Goal: Task Accomplishment & Management: Use online tool/utility

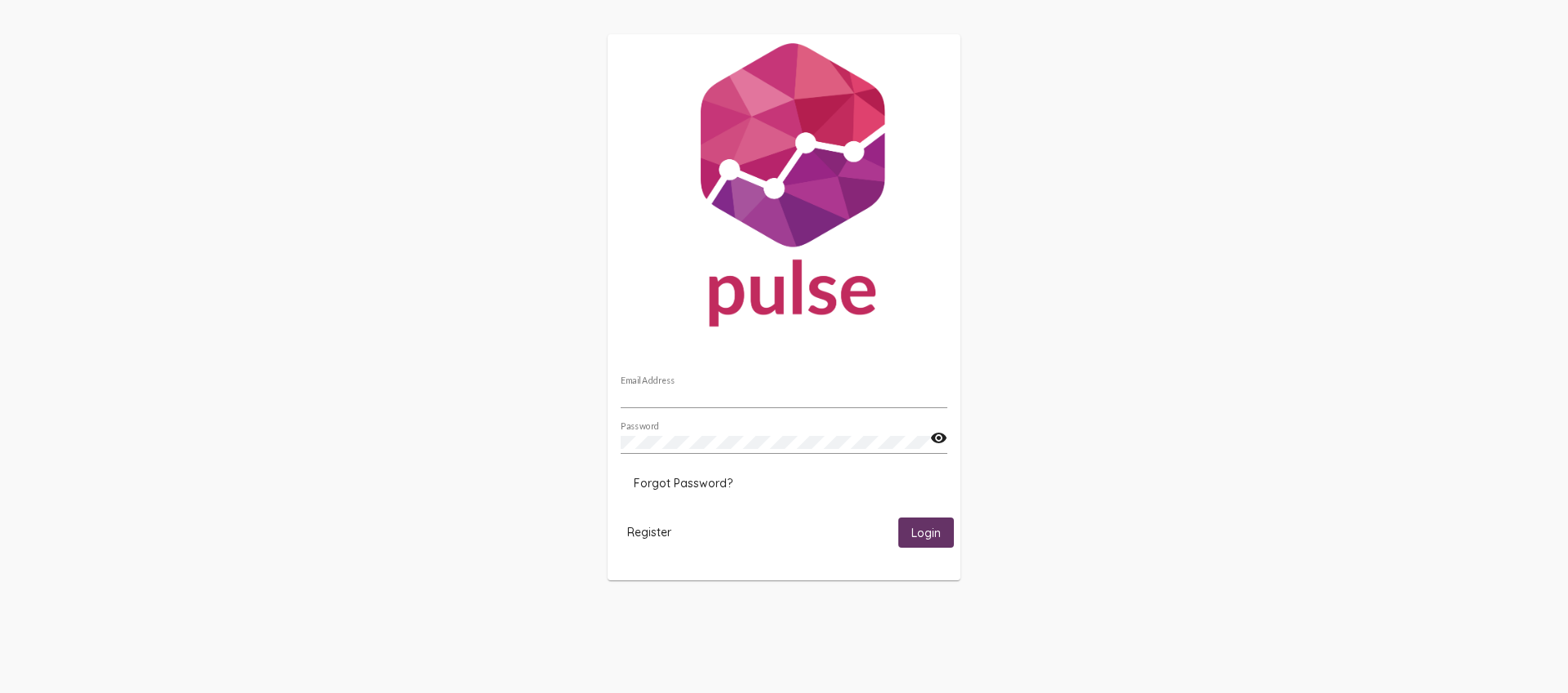
type input "[EMAIL_ADDRESS][DOMAIN_NAME]"
click at [927, 530] on span "Login" at bounding box center [926, 533] width 29 height 15
